Goal: Navigation & Orientation: Go to known website

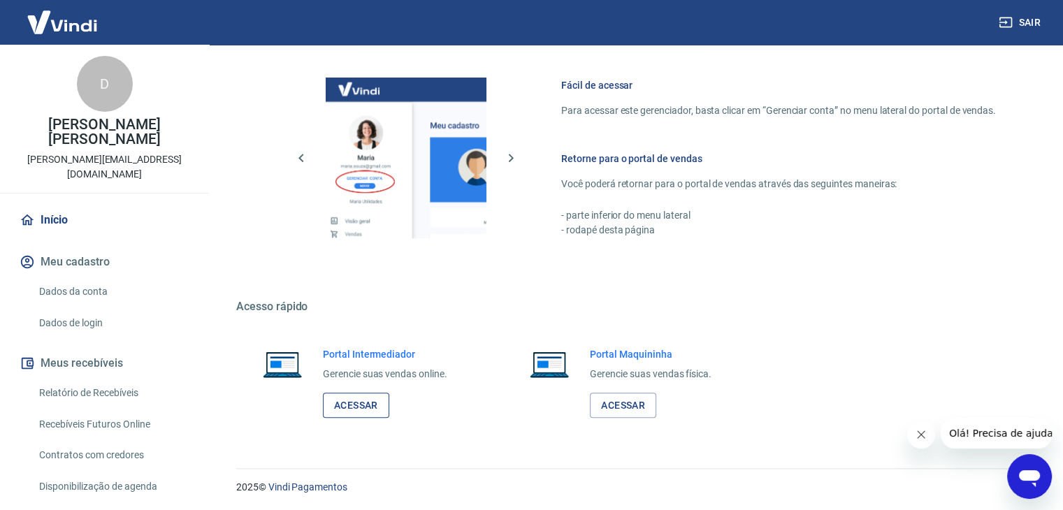
scroll to position [738, 0]
click at [368, 406] on link "Acessar" at bounding box center [356, 405] width 66 height 26
